Goal: Information Seeking & Learning: Learn about a topic

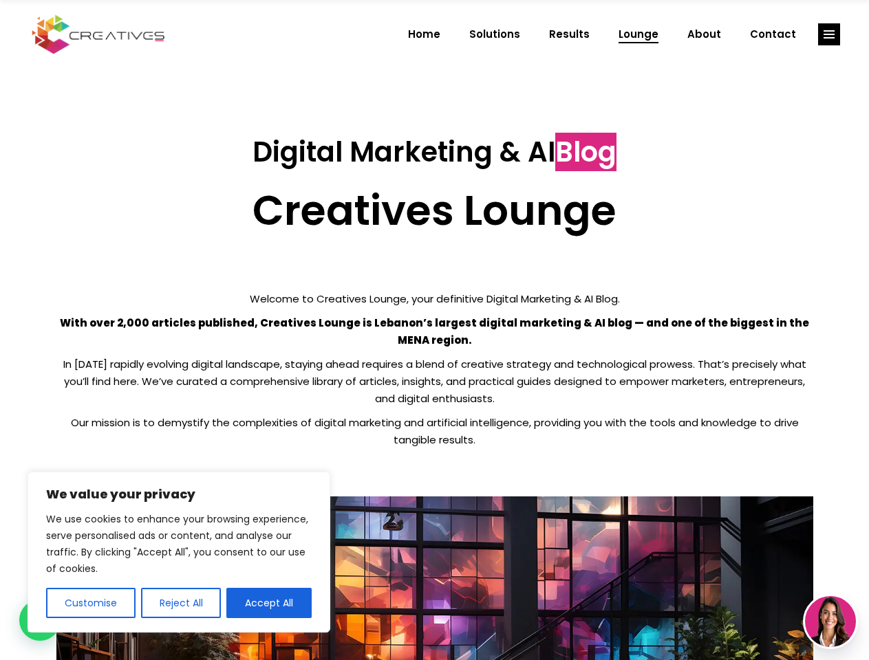
click at [434, 330] on p "With over 2,000 articles published, Creatives Lounge is Lebanon’s largest digit…" at bounding box center [434, 331] width 757 height 34
click at [90, 603] on button "Customise" at bounding box center [90, 603] width 89 height 30
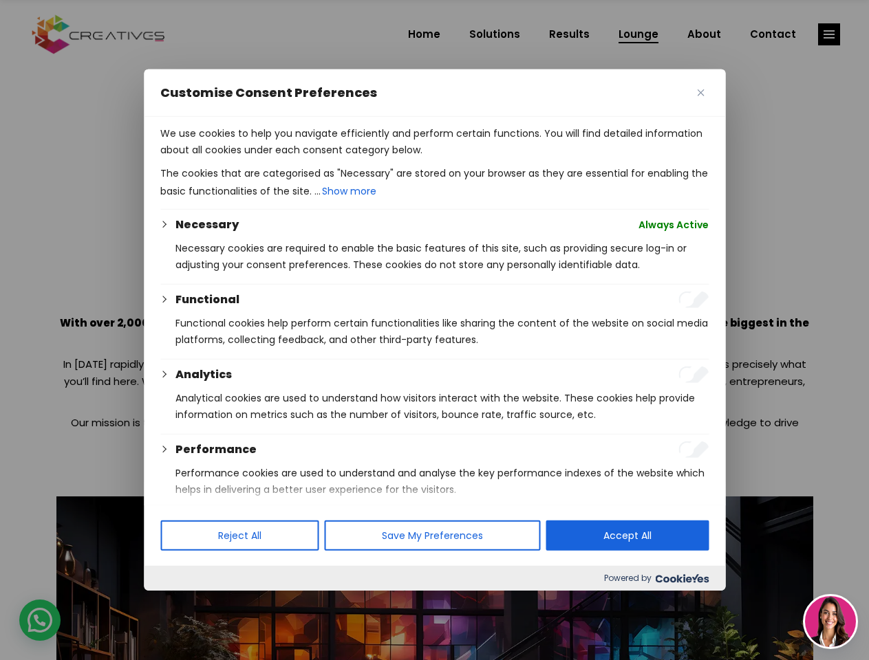
click at [180, 603] on div at bounding box center [434, 330] width 869 height 660
click at [269, 158] on p "We use cookies to help you navigate efficiently and perform certain functions. …" at bounding box center [434, 141] width 548 height 33
click at [829, 34] on div at bounding box center [434, 330] width 869 height 660
click at [830, 622] on img at bounding box center [830, 621] width 51 height 51
